Goal: Navigation & Orientation: Find specific page/section

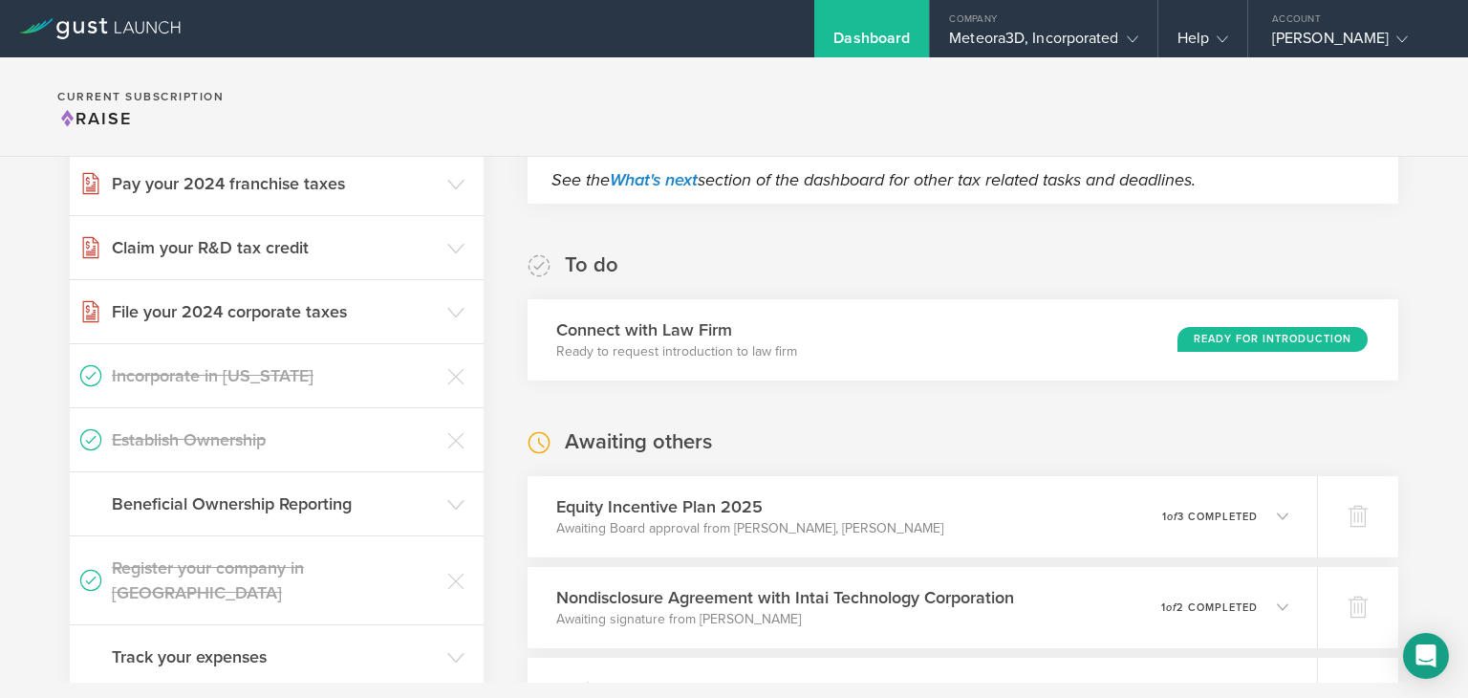
scroll to position [492, 0]
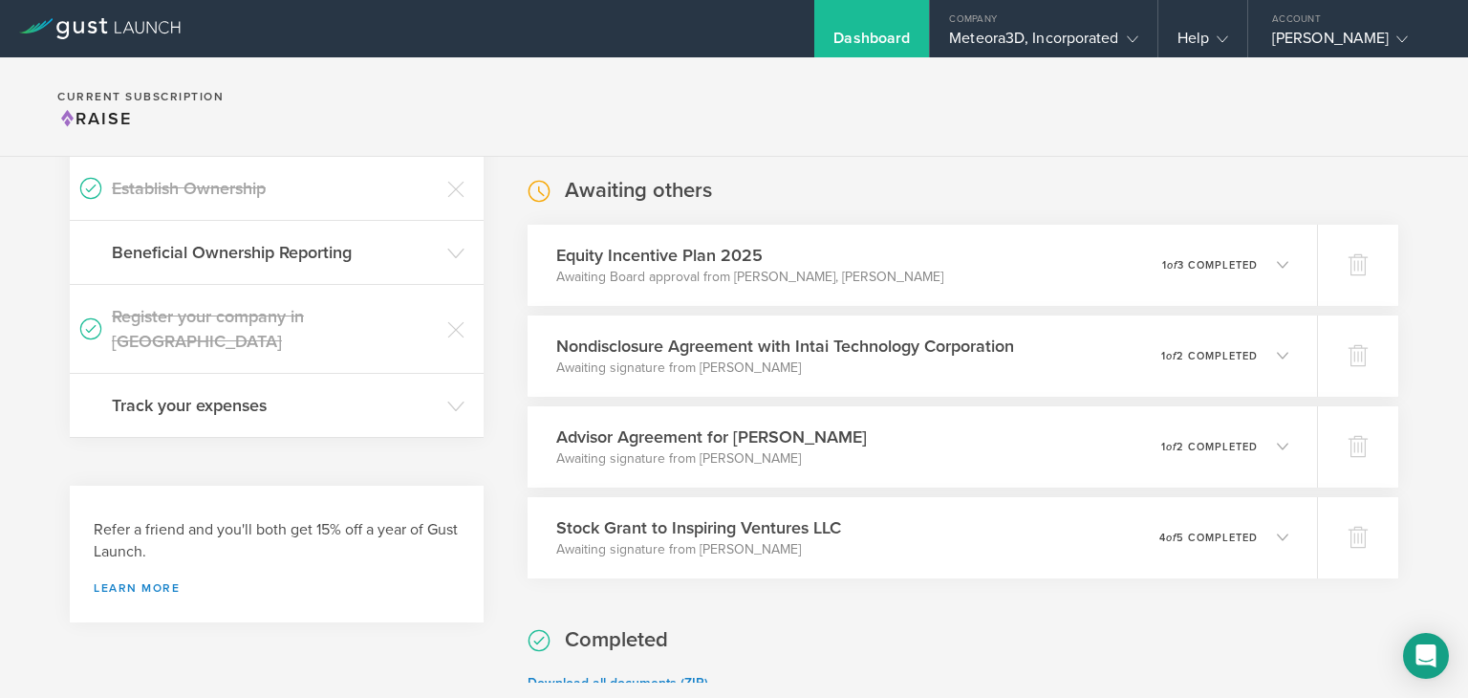
drag, startPoint x: 1354, startPoint y: 351, endPoint x: 1424, endPoint y: 238, distance: 133.1
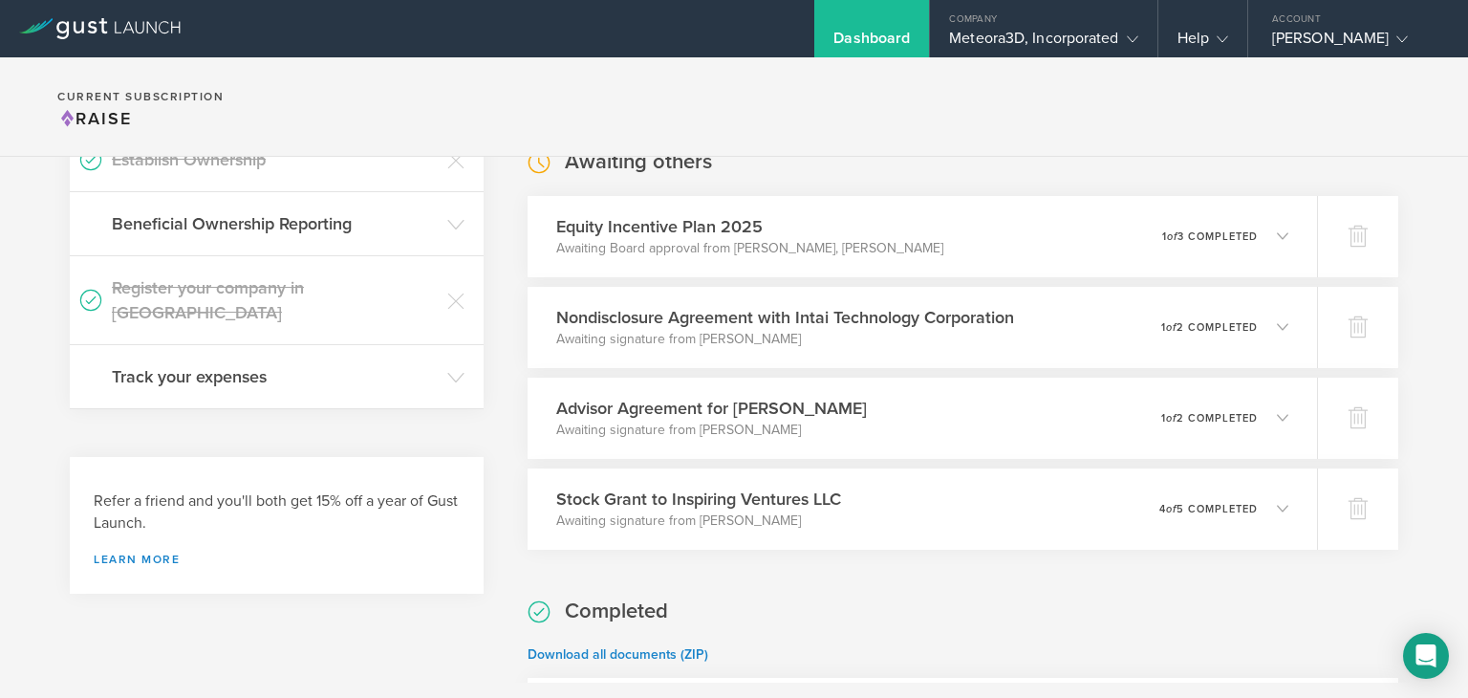
scroll to position [510, 0]
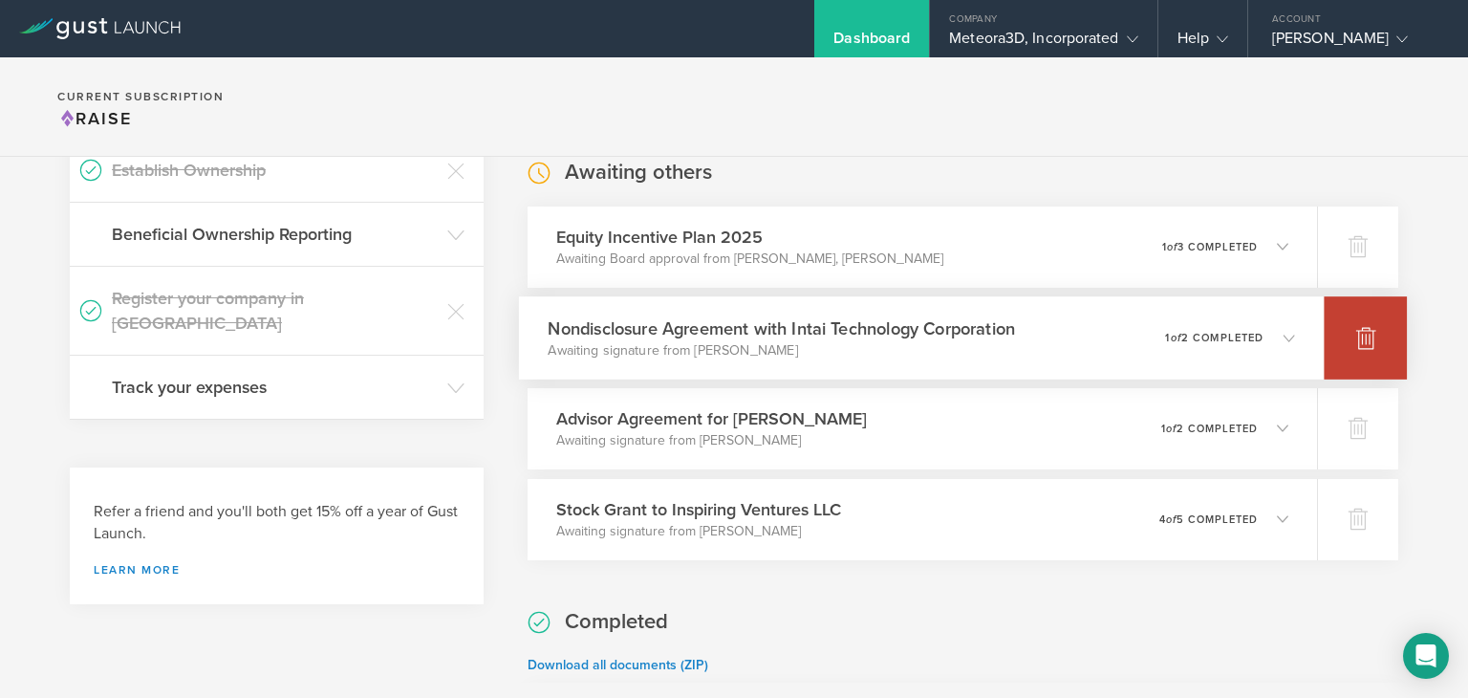
click at [1367, 330] on div at bounding box center [1365, 337] width 83 height 83
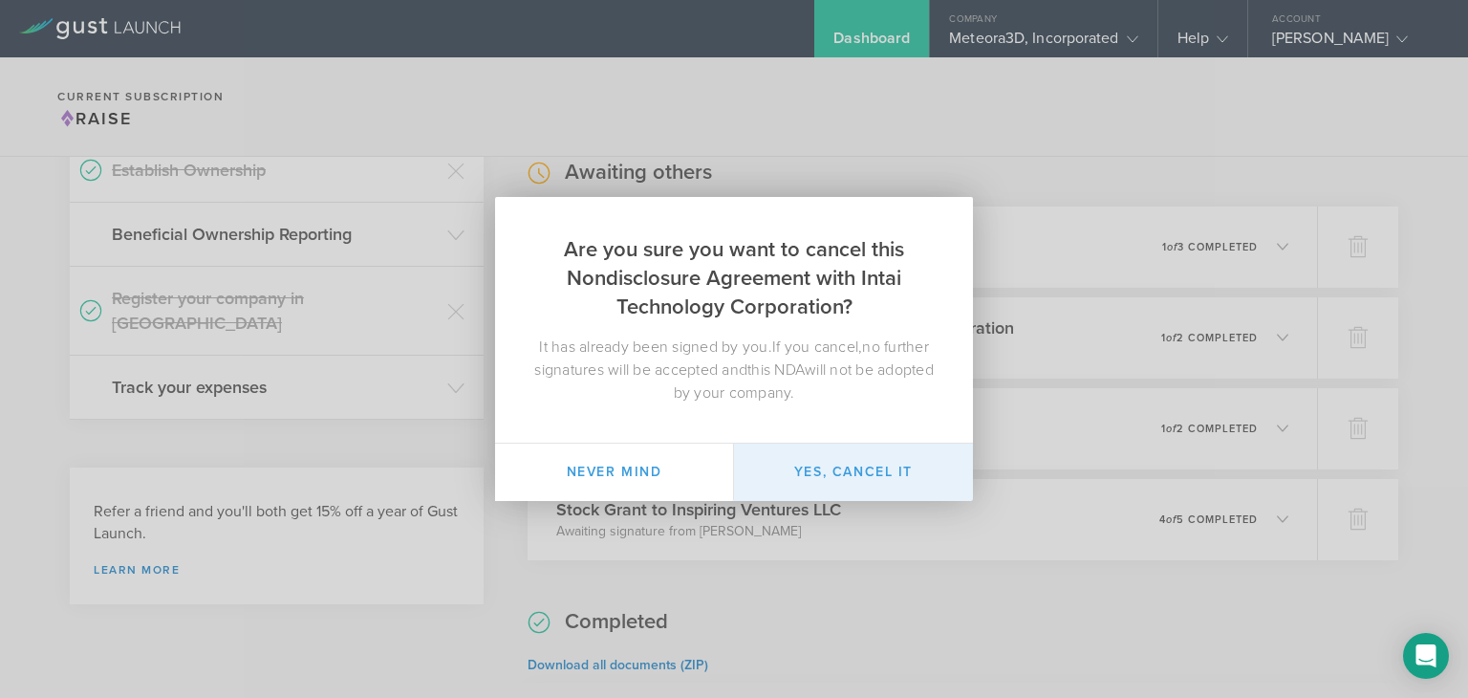
drag, startPoint x: 822, startPoint y: 459, endPoint x: 834, endPoint y: 466, distance: 14.6
click at [834, 466] on button "Yes, cancel it" at bounding box center [853, 472] width 239 height 57
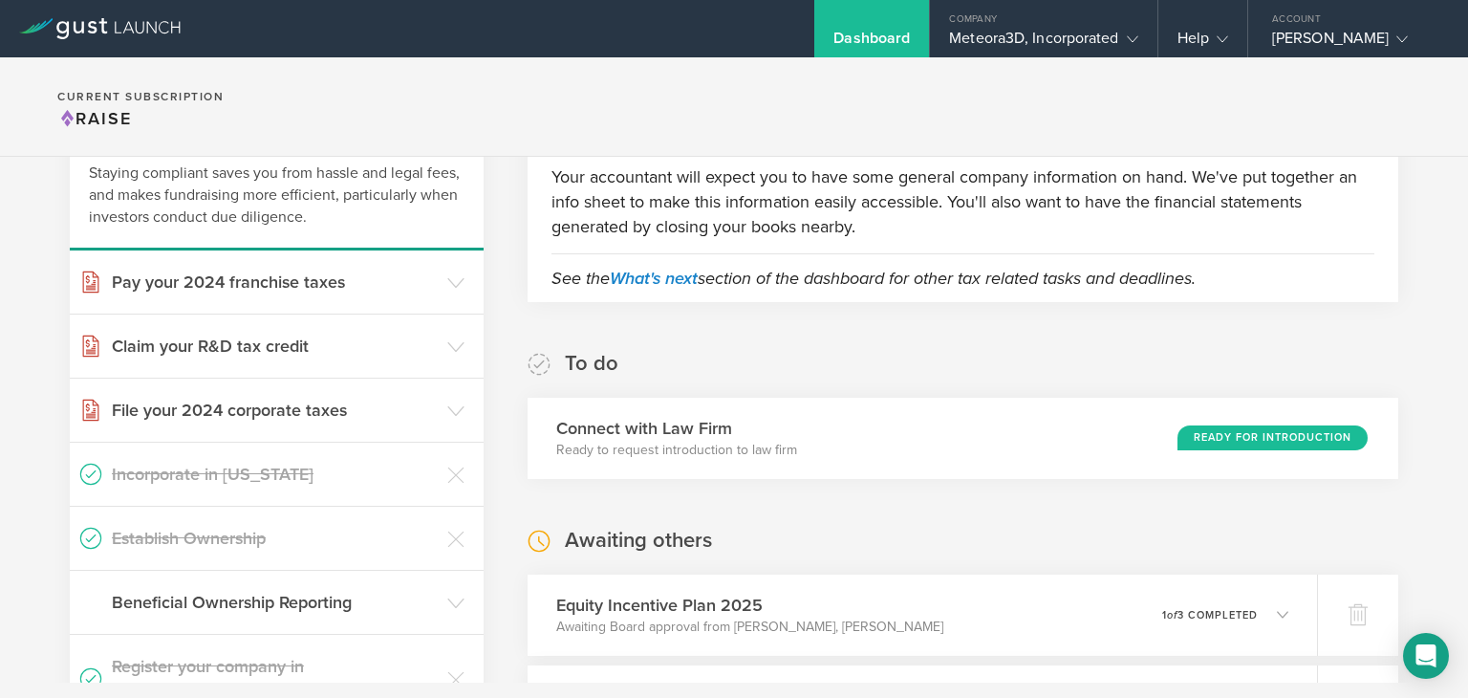
scroll to position [0, 0]
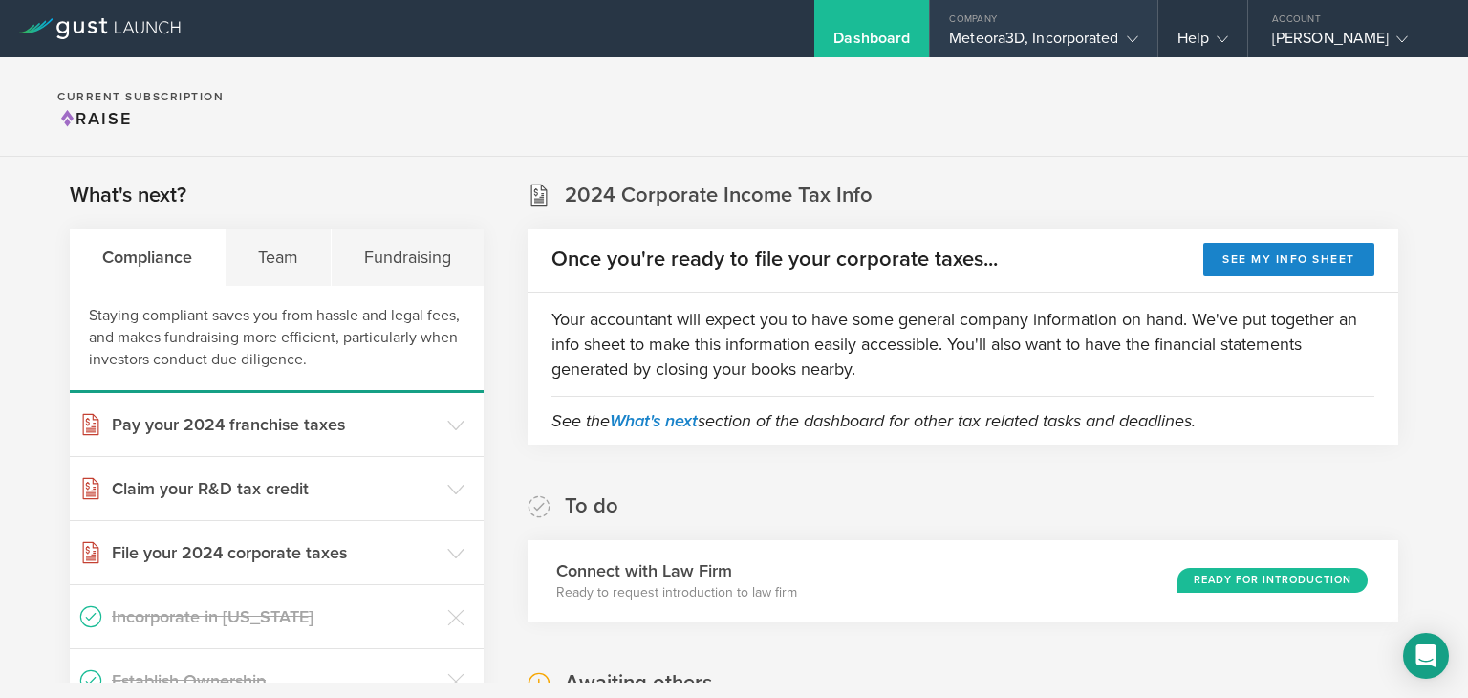
click at [1006, 24] on div "Company" at bounding box center [1043, 14] width 227 height 29
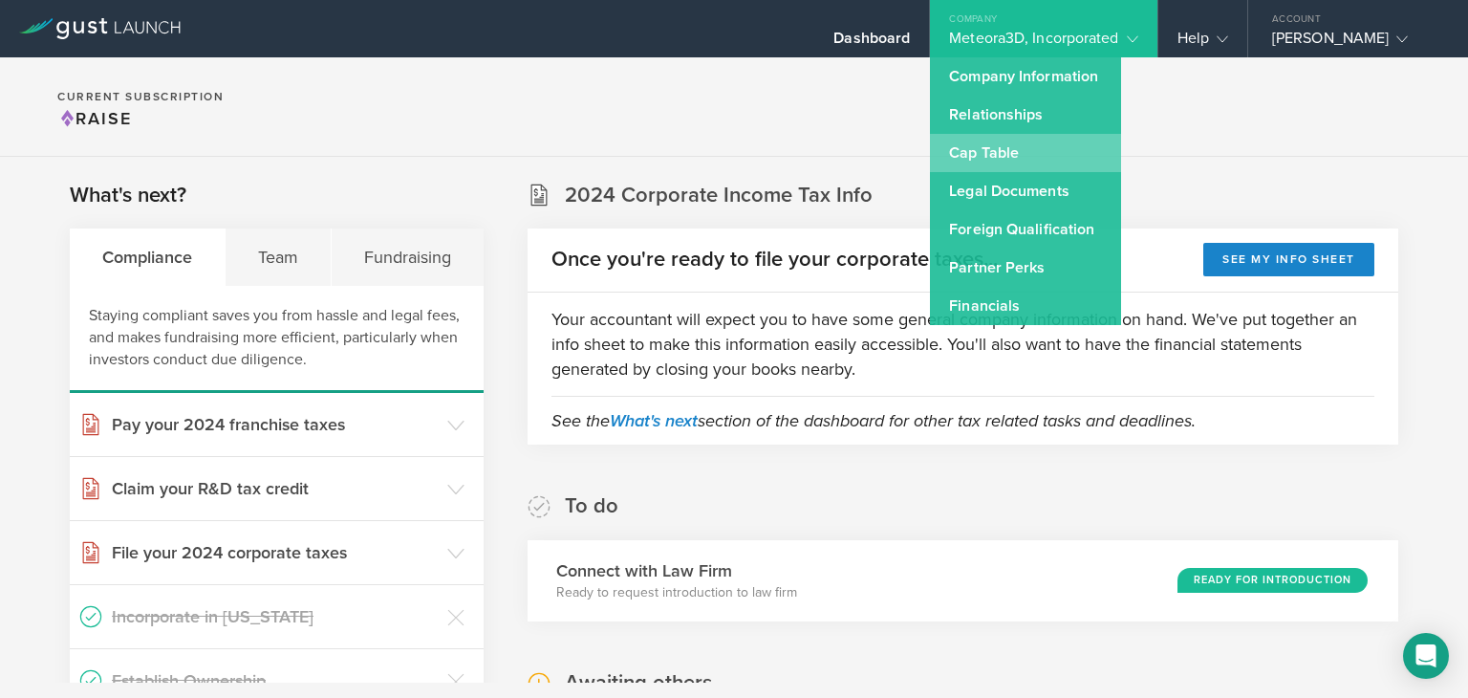
click at [995, 156] on link "Cap Table" at bounding box center [1025, 153] width 191 height 38
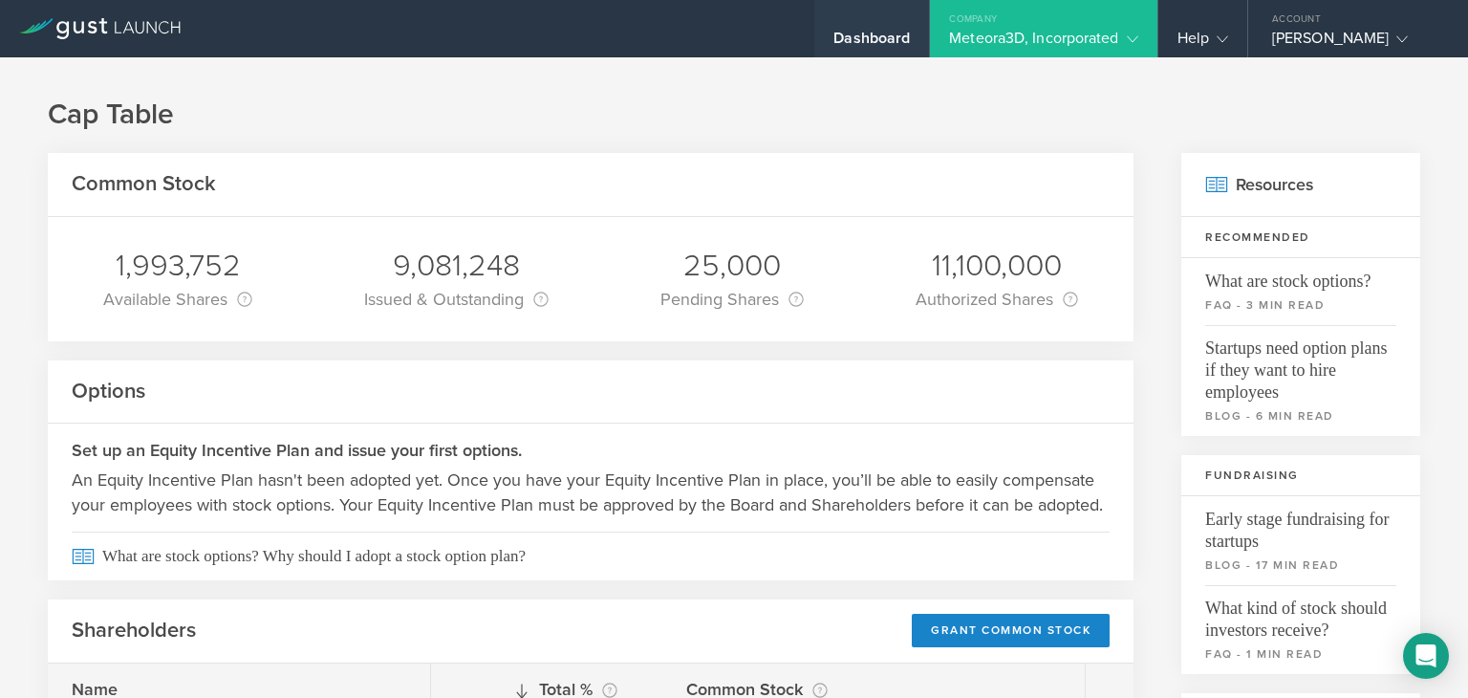
click at [856, 33] on div "Dashboard" at bounding box center [872, 43] width 76 height 29
